Goal: Task Accomplishment & Management: Use online tool/utility

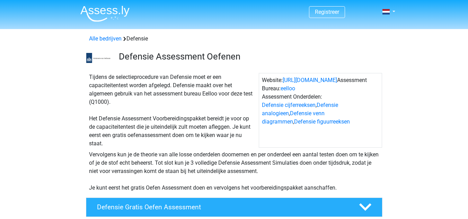
scroll to position [41, 0]
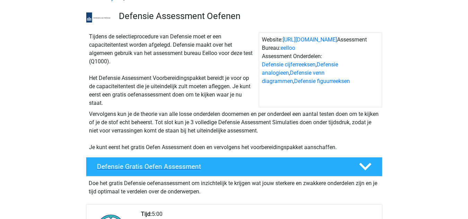
click at [241, 170] on h4 "Defensie Gratis Oefen Assessment" at bounding box center [222, 167] width 251 height 8
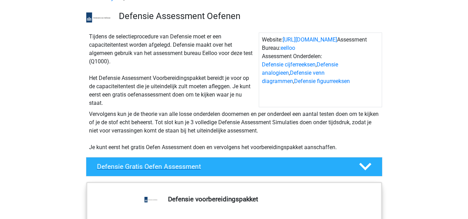
click at [241, 170] on h4 "Defensie Gratis Oefen Assessment" at bounding box center [222, 167] width 251 height 8
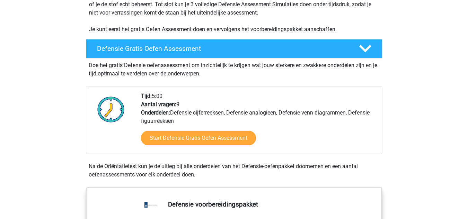
scroll to position [159, 0]
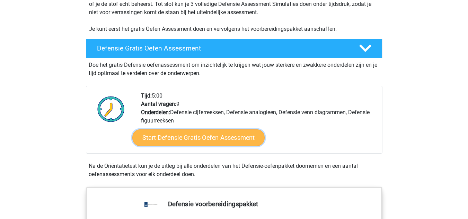
click at [181, 131] on link "Start Defensie Gratis Oefen Assessment" at bounding box center [198, 138] width 132 height 17
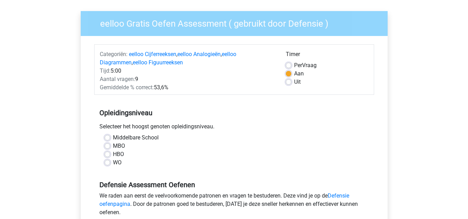
scroll to position [62, 0]
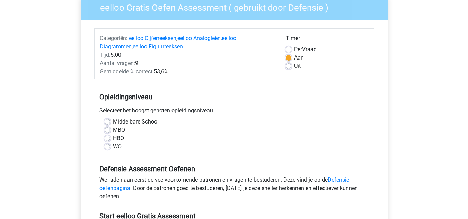
click at [113, 130] on label "MBO" at bounding box center [119, 130] width 12 height 8
click at [108, 130] on input "MBO" at bounding box center [108, 129] width 6 height 7
radio input "true"
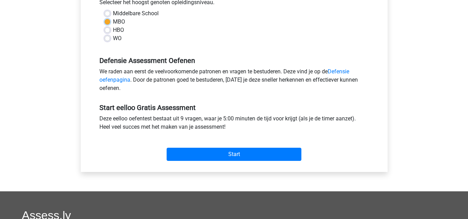
scroll to position [171, 0]
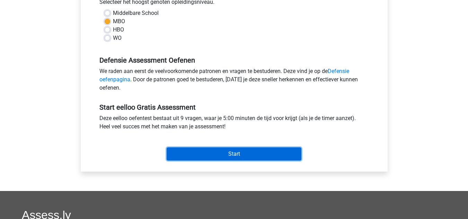
click at [235, 157] on input "Start" at bounding box center [234, 154] width 135 height 13
